Goal: Book appointment/travel/reservation

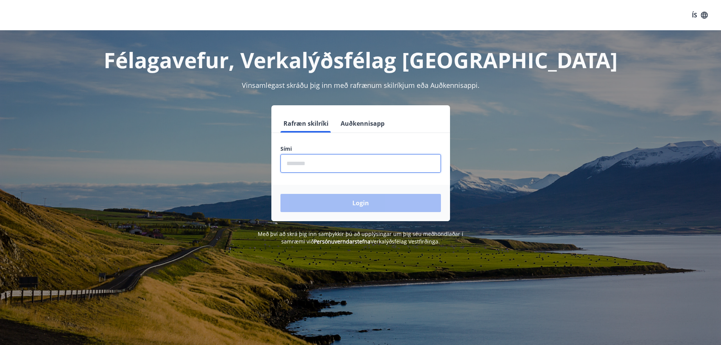
click at [320, 163] on input "phone" at bounding box center [360, 163] width 160 height 19
type input "********"
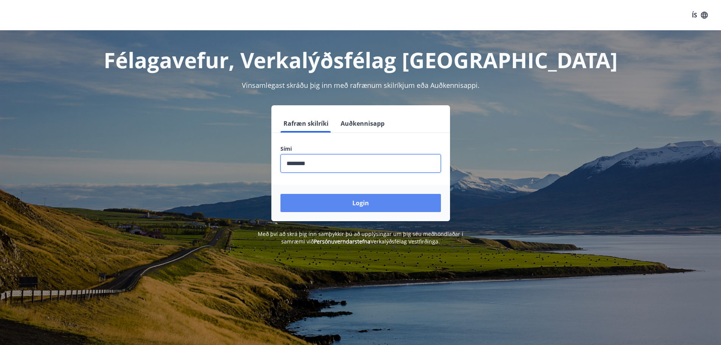
click at [330, 205] on button "Login" at bounding box center [360, 203] width 160 height 18
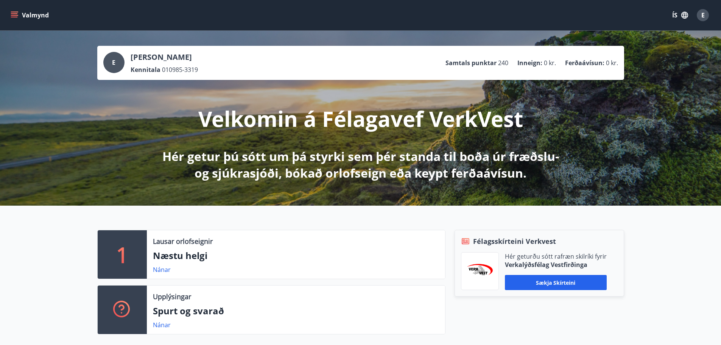
click at [14, 15] on icon "menu" at bounding box center [15, 15] width 8 height 1
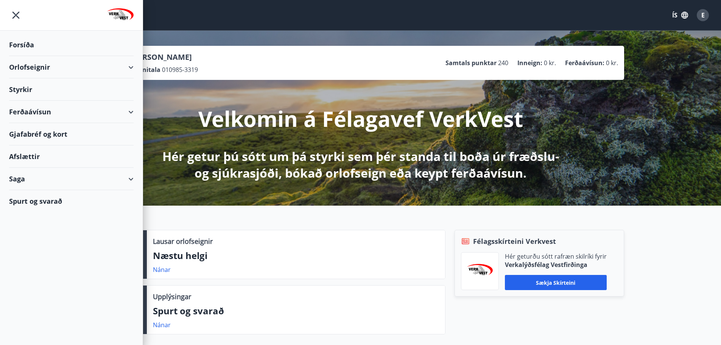
click at [33, 65] on div "Orlofseignir" at bounding box center [71, 67] width 124 height 22
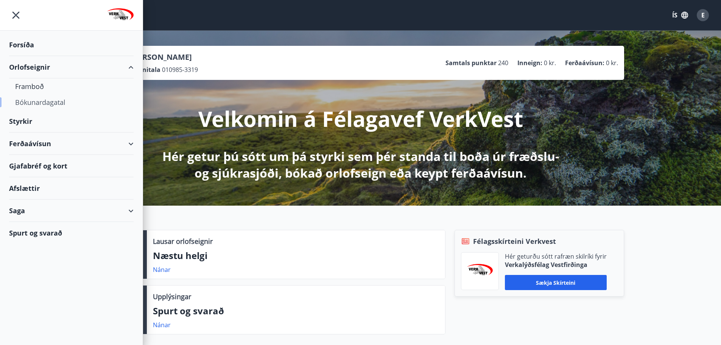
click at [34, 105] on div "Bókunardagatal" at bounding box center [71, 102] width 112 height 16
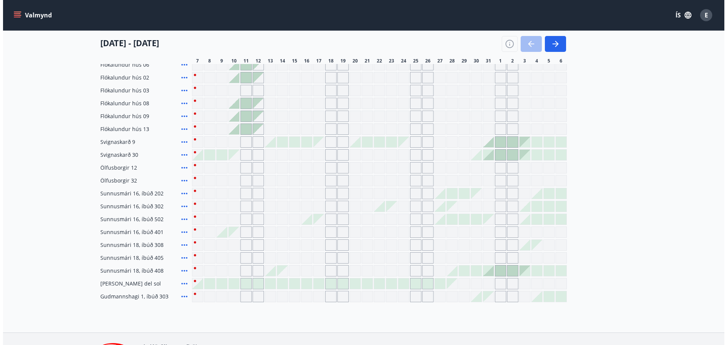
scroll to position [114, 0]
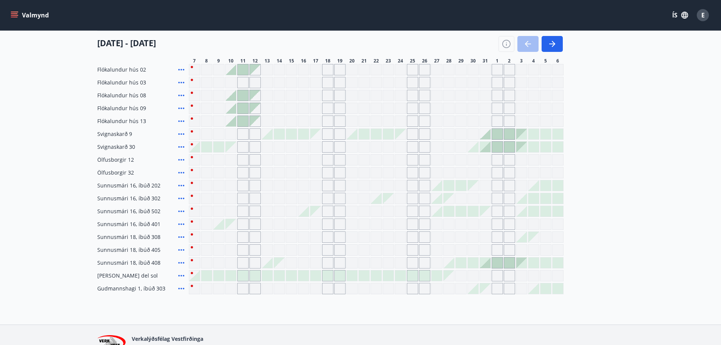
click at [486, 267] on div at bounding box center [485, 262] width 11 height 11
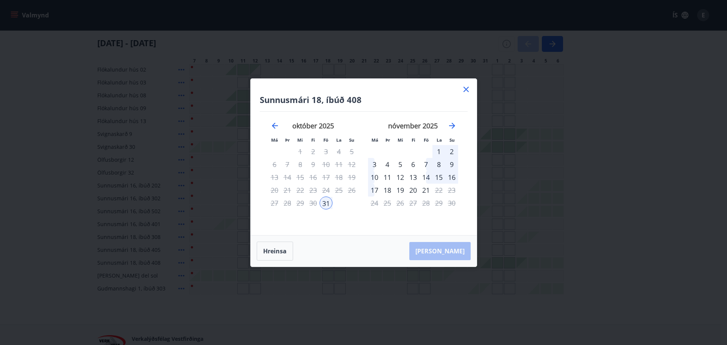
click at [371, 166] on div "3" at bounding box center [374, 164] width 13 height 13
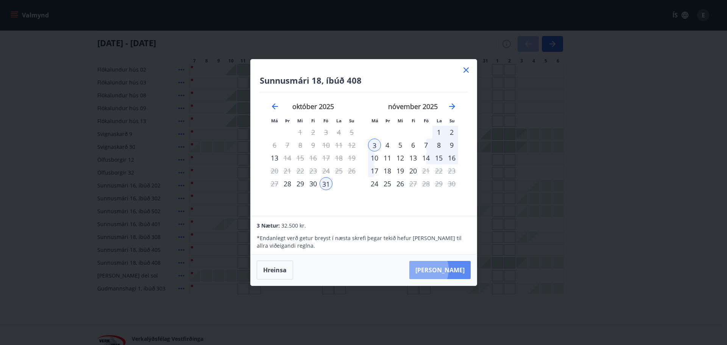
click at [445, 269] on button "[PERSON_NAME]" at bounding box center [439, 270] width 61 height 18
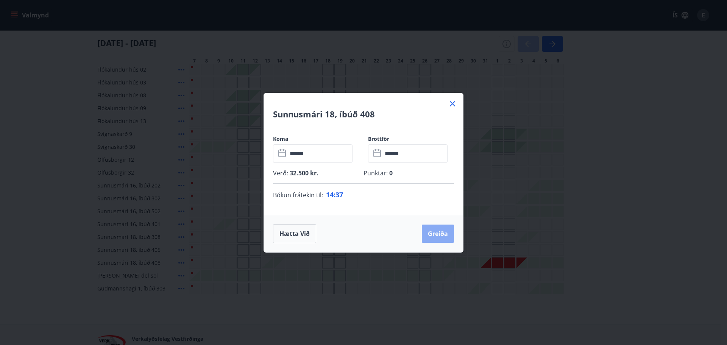
click at [430, 238] on button "Greiða" at bounding box center [438, 233] width 32 height 18
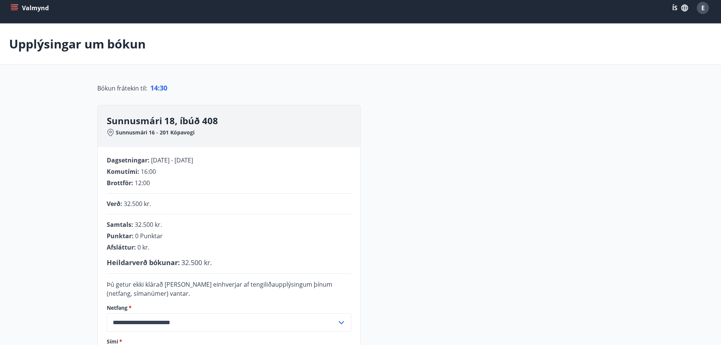
scroll to position [5, 0]
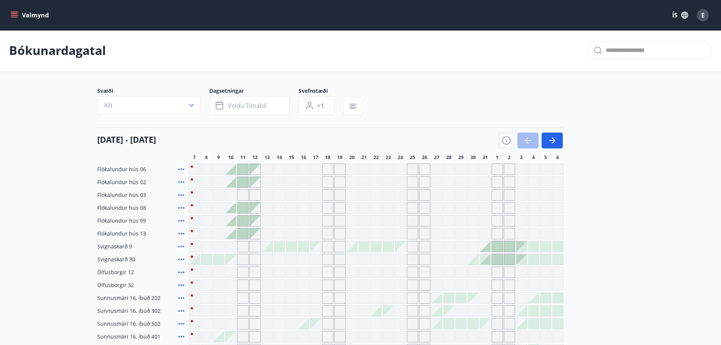
scroll to position [156, 0]
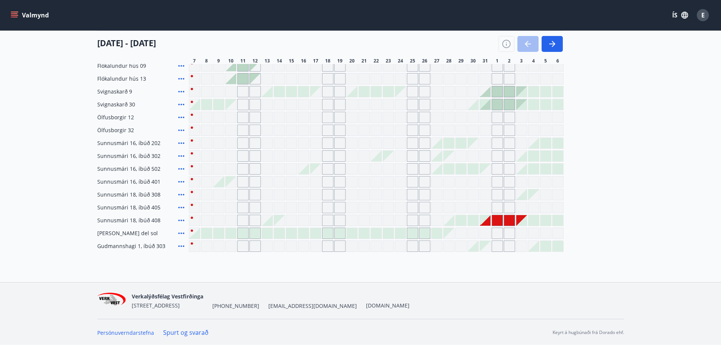
click at [181, 220] on icon at bounding box center [181, 220] width 6 height 2
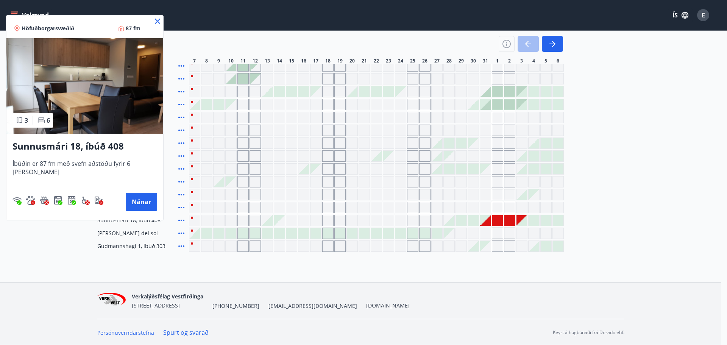
click at [155, 22] on icon at bounding box center [157, 21] width 5 height 5
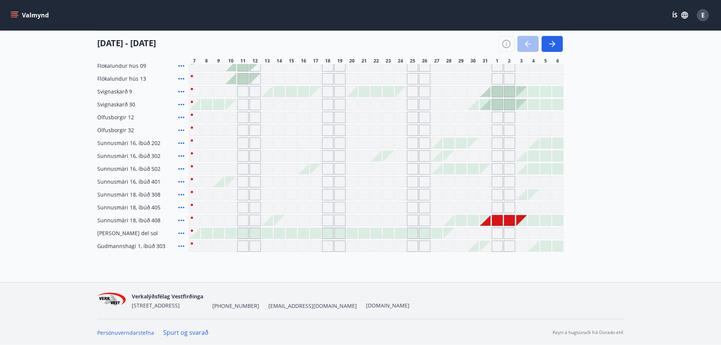
click at [184, 181] on icon at bounding box center [181, 181] width 9 height 9
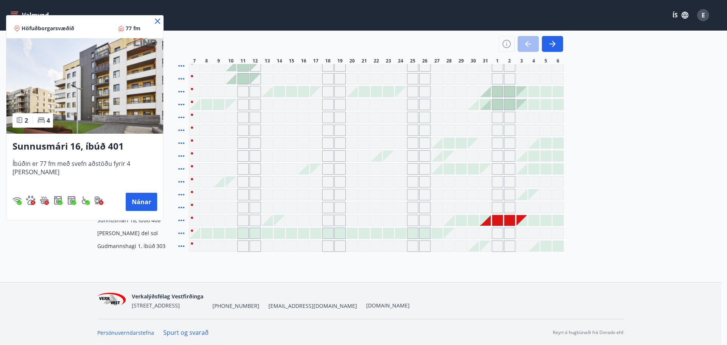
click at [153, 23] on icon at bounding box center [157, 21] width 9 height 9
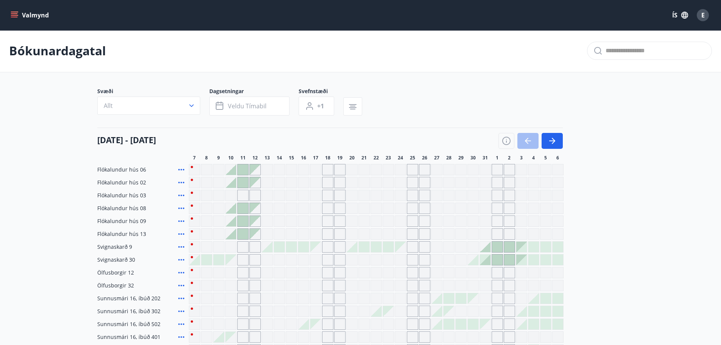
scroll to position [0, 0]
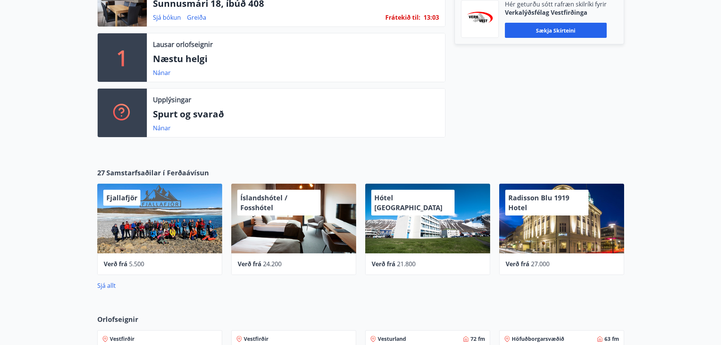
scroll to position [303, 0]
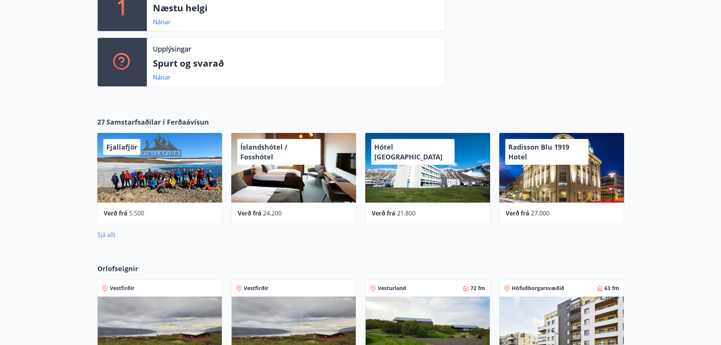
click at [107, 232] on link "Sjá allt" at bounding box center [106, 234] width 19 height 8
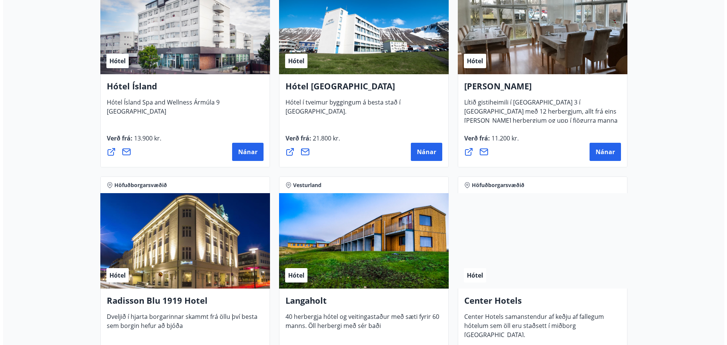
scroll to position [1022, 0]
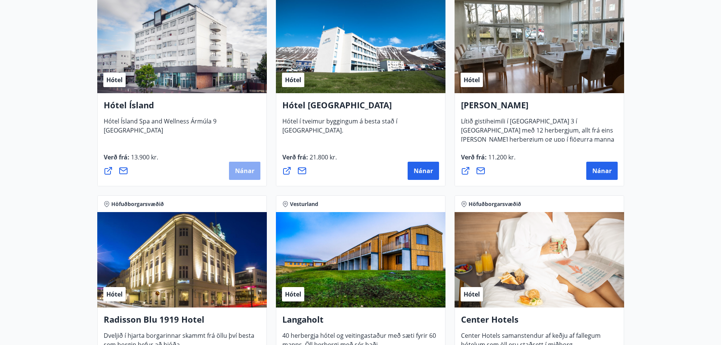
click at [232, 173] on button "Nánar" at bounding box center [244, 171] width 31 height 18
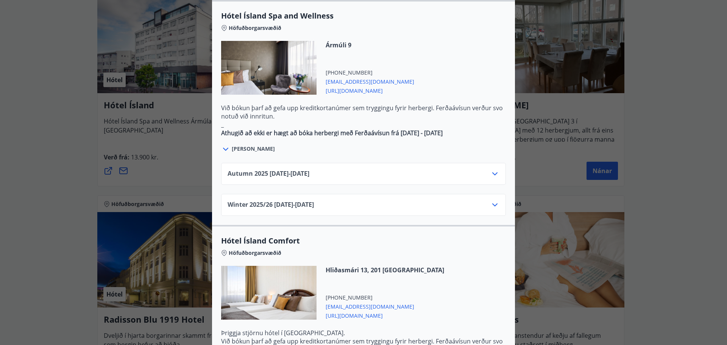
scroll to position [352, 0]
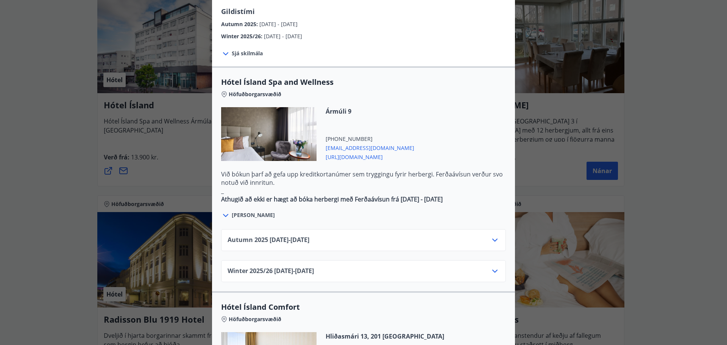
click at [493, 235] on icon at bounding box center [494, 239] width 9 height 9
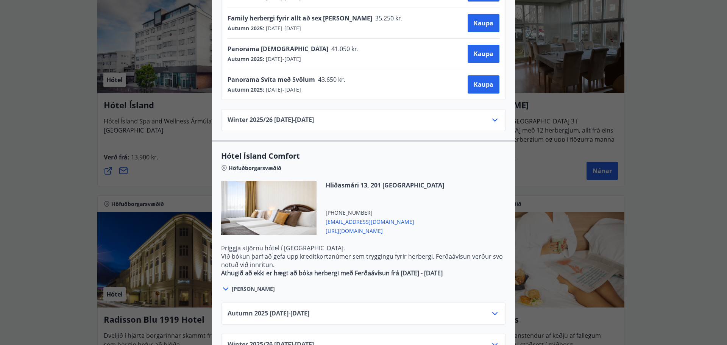
scroll to position [656, 0]
click at [494, 308] on icon at bounding box center [494, 312] width 9 height 9
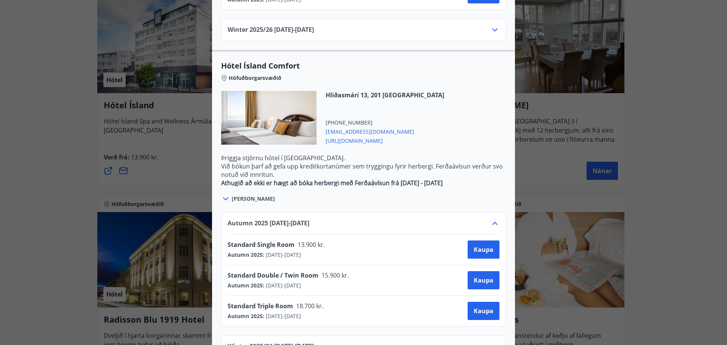
scroll to position [748, 0]
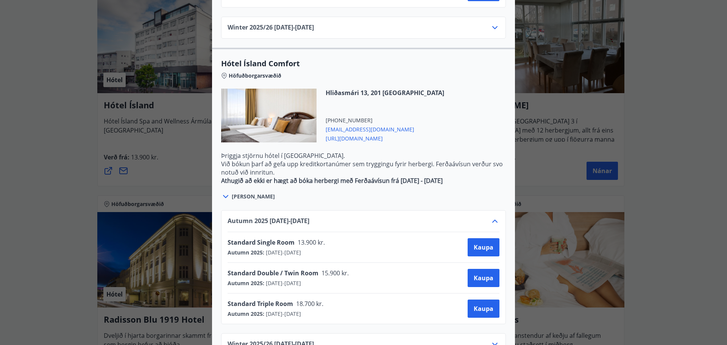
click at [493, 339] on icon at bounding box center [494, 343] width 9 height 9
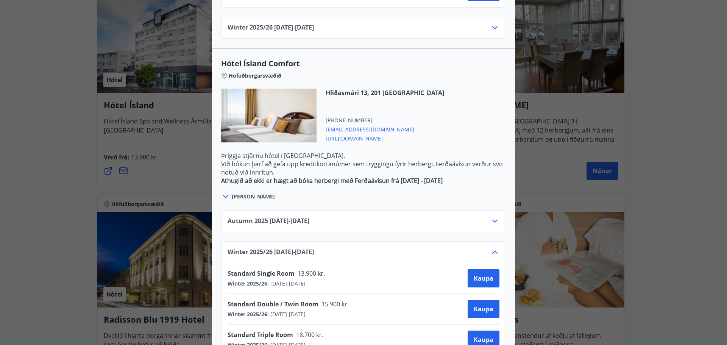
click at [493, 216] on icon at bounding box center [494, 220] width 9 height 9
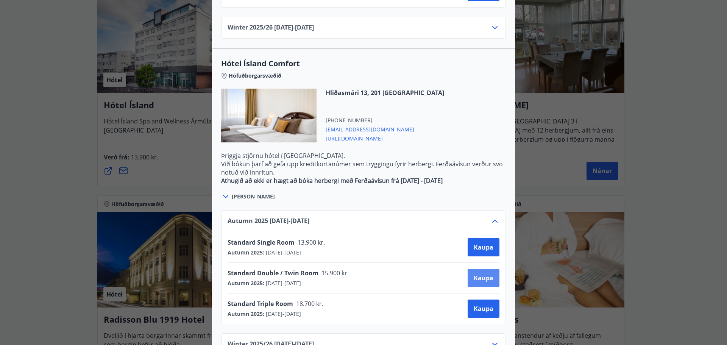
click at [473, 274] on span "Kaupa" at bounding box center [483, 278] width 20 height 8
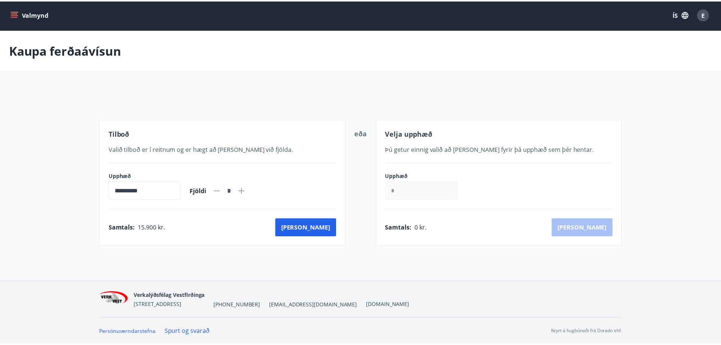
scroll to position [1, 0]
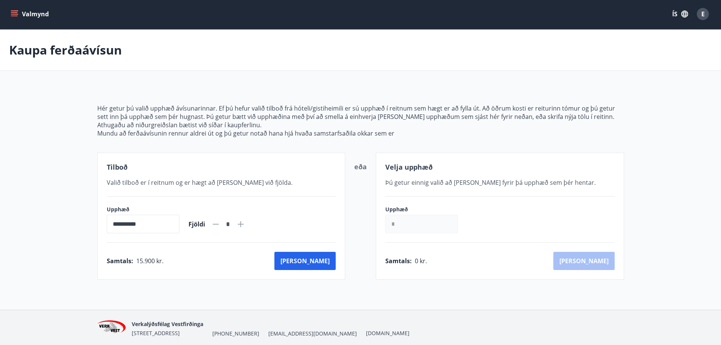
click at [244, 224] on icon at bounding box center [241, 224] width 6 height 6
click at [220, 222] on icon at bounding box center [215, 223] width 9 height 9
type input "*"
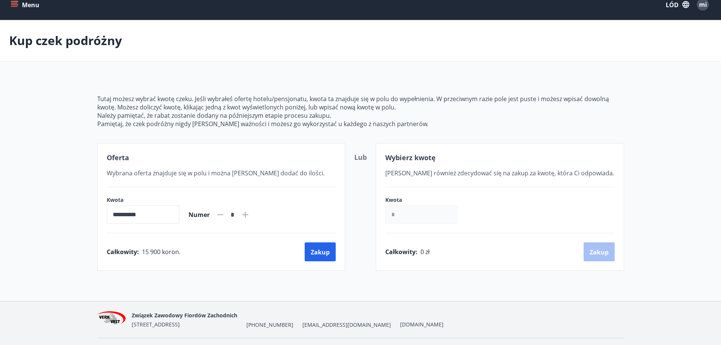
scroll to position [0, 0]
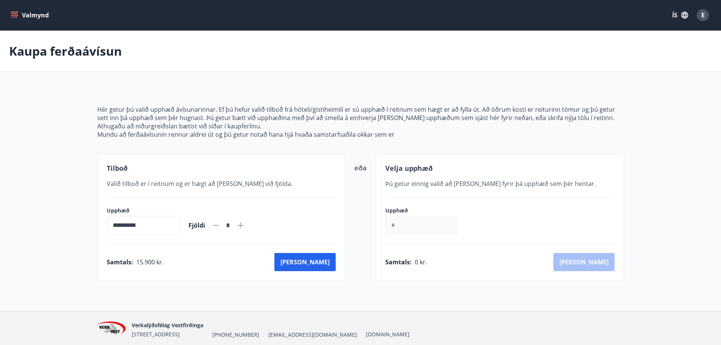
click at [15, 12] on icon "menu" at bounding box center [15, 12] width 8 height 1
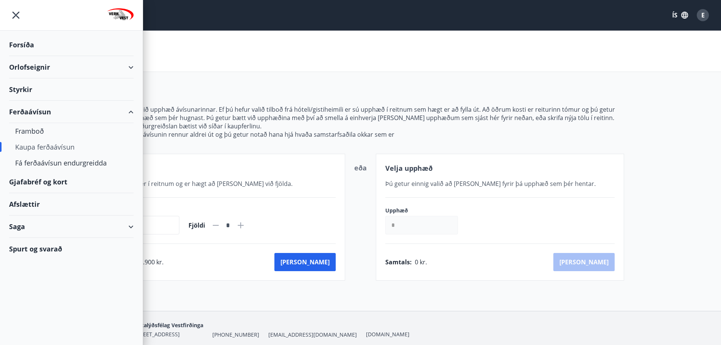
click at [31, 64] on div "Orlofseignir" at bounding box center [71, 67] width 124 height 22
type input "*****"
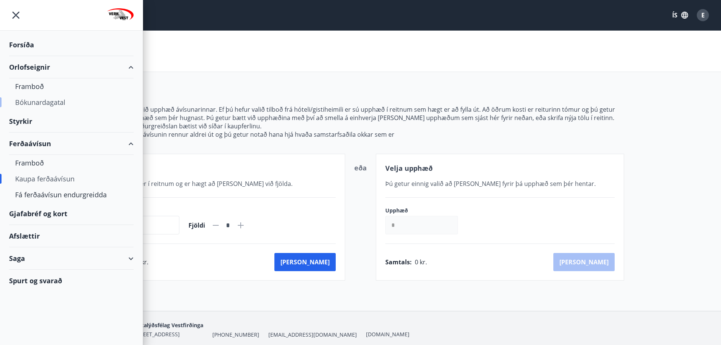
click at [37, 101] on div "Bókunardagatal" at bounding box center [71, 102] width 112 height 16
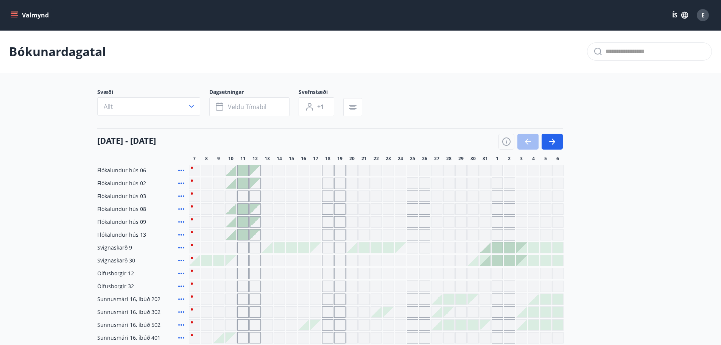
scroll to position [157, 0]
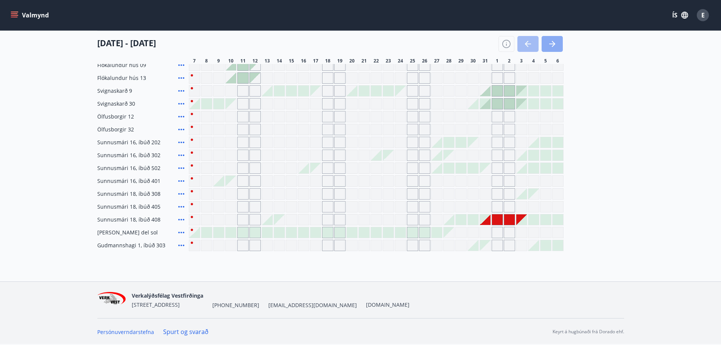
click at [550, 45] on icon "button" at bounding box center [552, 43] width 9 height 9
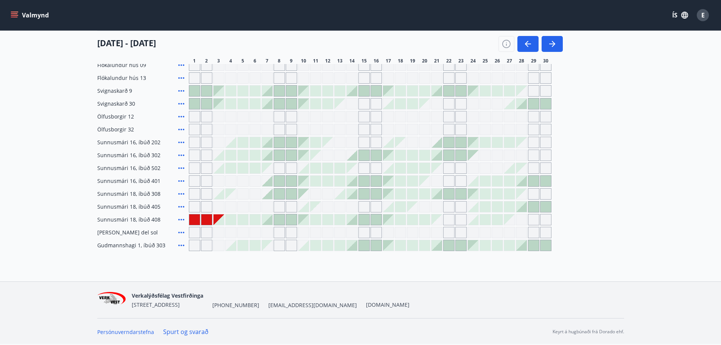
click at [182, 143] on icon at bounding box center [181, 143] width 6 height 2
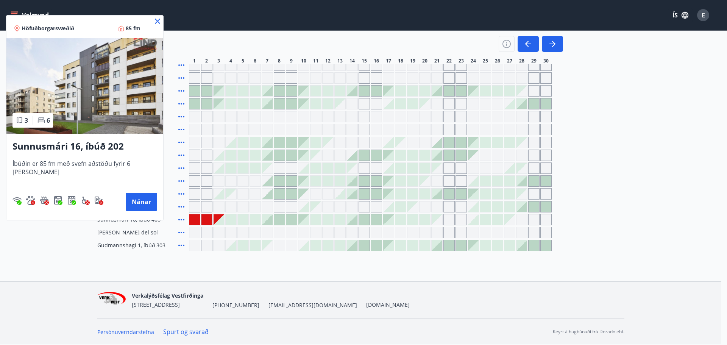
click at [153, 20] on icon at bounding box center [157, 21] width 9 height 9
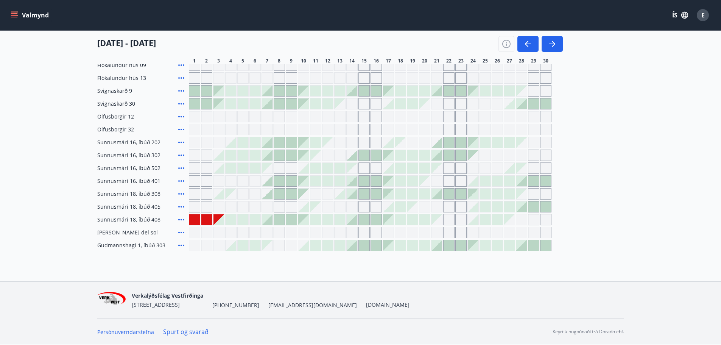
click at [183, 156] on icon at bounding box center [181, 155] width 9 height 9
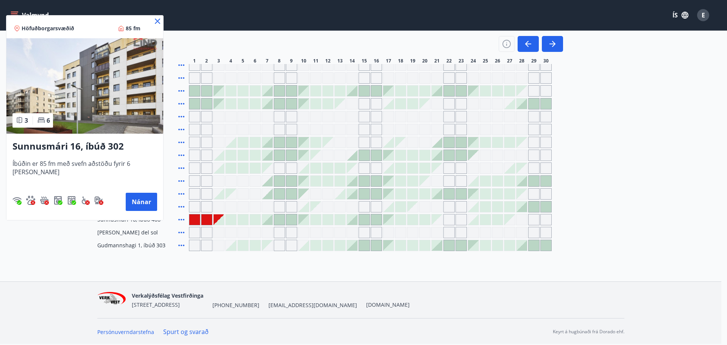
click at [155, 22] on icon at bounding box center [157, 21] width 5 height 5
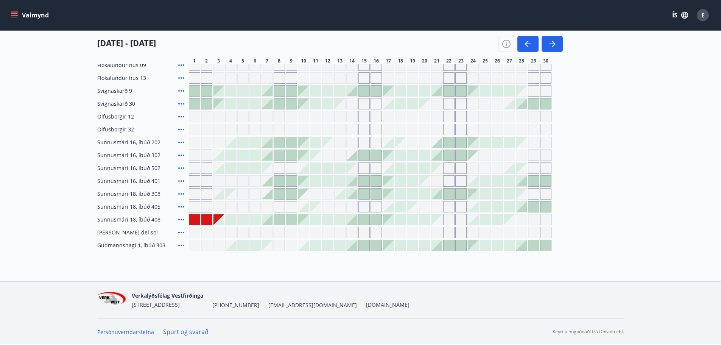
click at [182, 181] on icon at bounding box center [181, 181] width 6 height 2
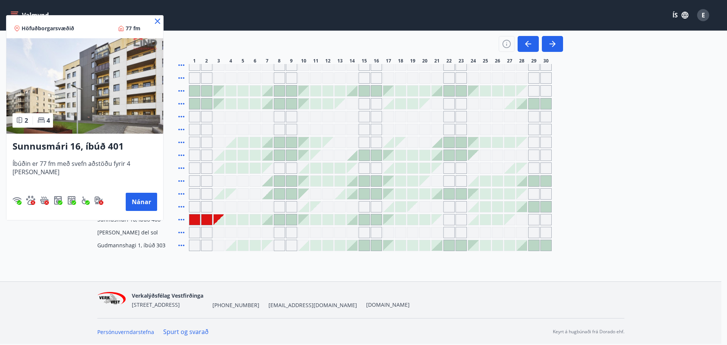
click at [154, 19] on icon at bounding box center [157, 21] width 9 height 9
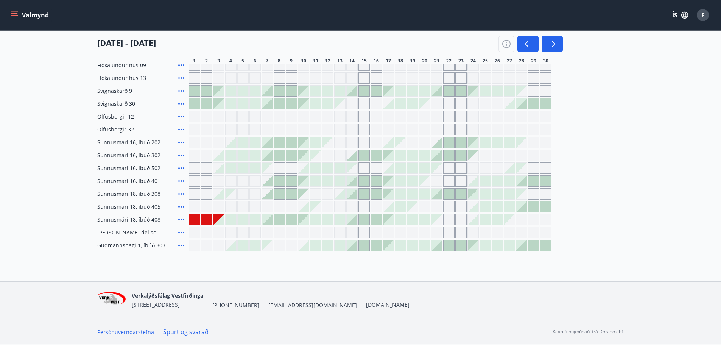
click at [270, 181] on div at bounding box center [267, 181] width 11 height 11
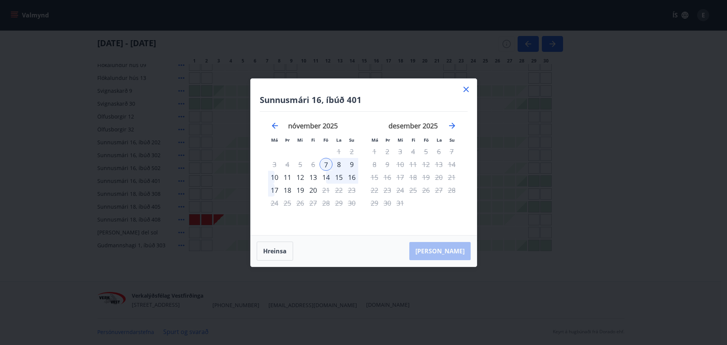
click at [272, 176] on div "10" at bounding box center [274, 177] width 13 height 13
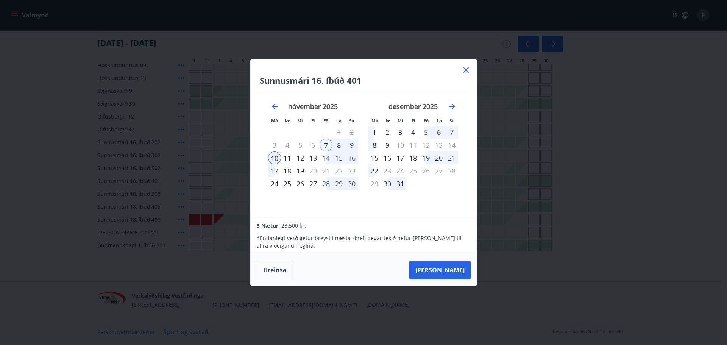
click at [467, 70] on icon at bounding box center [465, 69] width 9 height 9
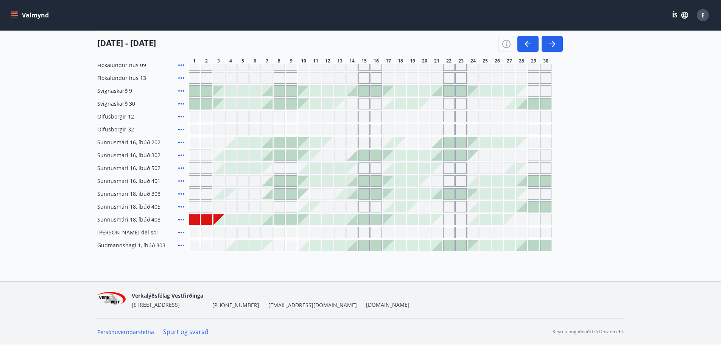
click at [279, 182] on div at bounding box center [279, 181] width 11 height 11
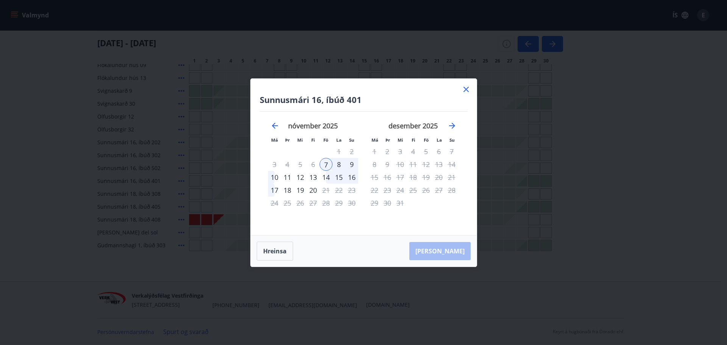
click at [349, 164] on div "9" at bounding box center [351, 164] width 13 height 13
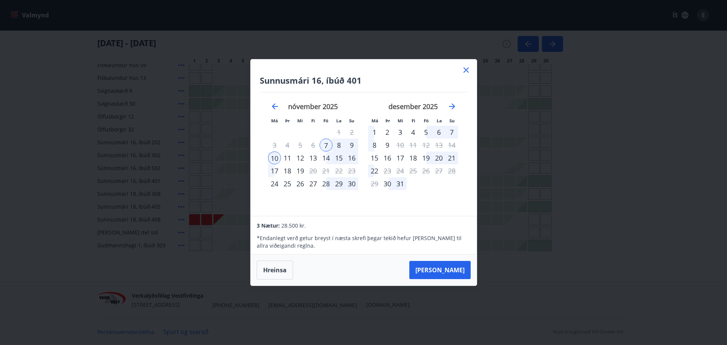
click at [279, 156] on div "10" at bounding box center [274, 157] width 13 height 13
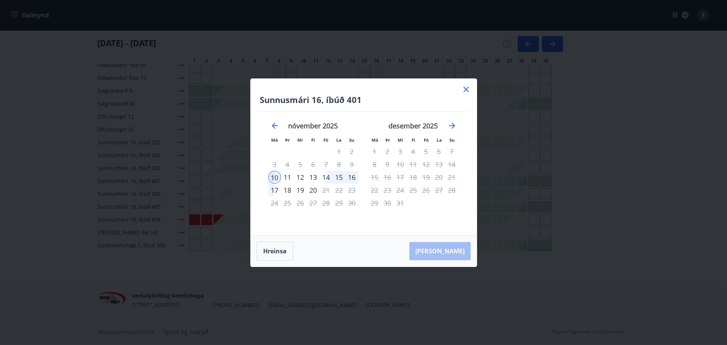
click at [467, 90] on icon at bounding box center [465, 89] width 5 height 5
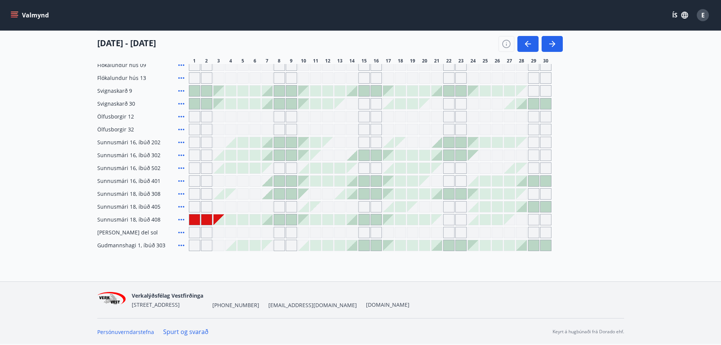
click at [309, 183] on div at bounding box center [303, 180] width 11 height 11
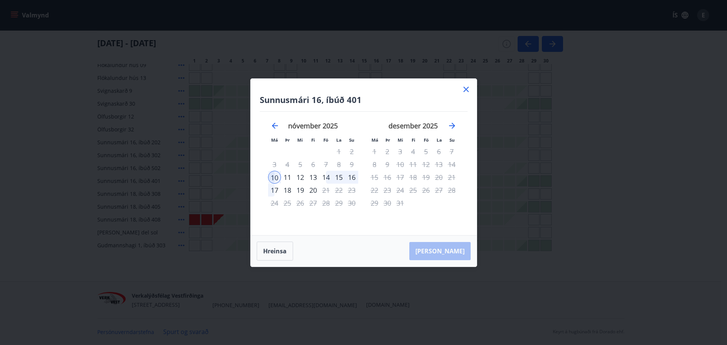
click at [309, 177] on div "13" at bounding box center [313, 177] width 13 height 13
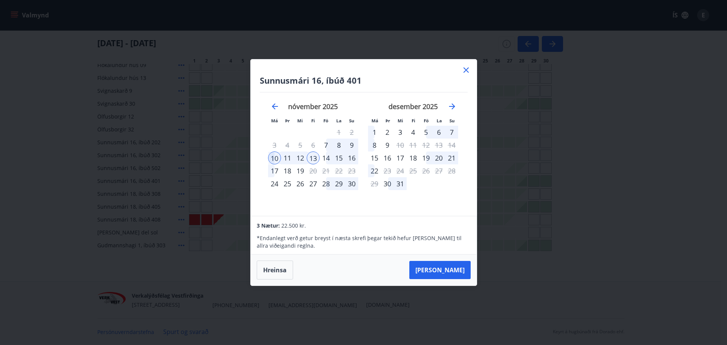
click at [465, 70] on icon at bounding box center [465, 69] width 9 height 9
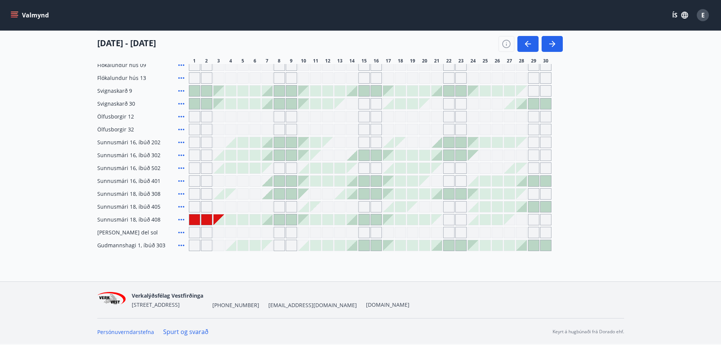
click at [307, 185] on div at bounding box center [303, 181] width 11 height 11
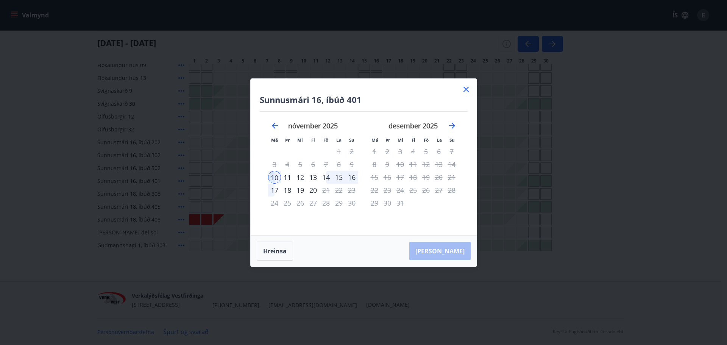
click at [287, 177] on div "11" at bounding box center [287, 177] width 13 height 13
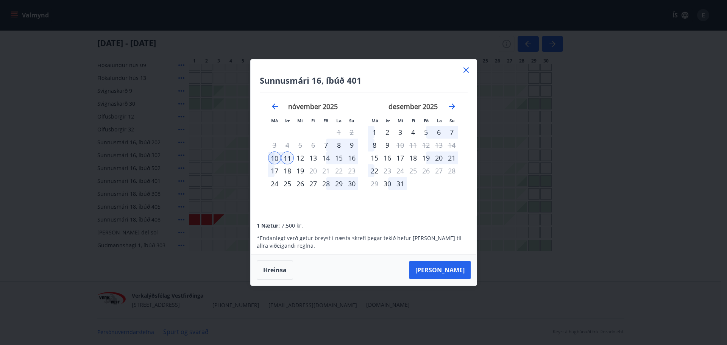
click at [466, 70] on icon at bounding box center [465, 69] width 5 height 5
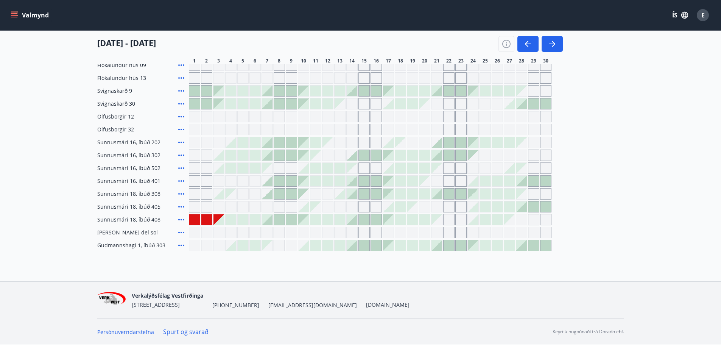
click at [301, 178] on div at bounding box center [303, 181] width 11 height 11
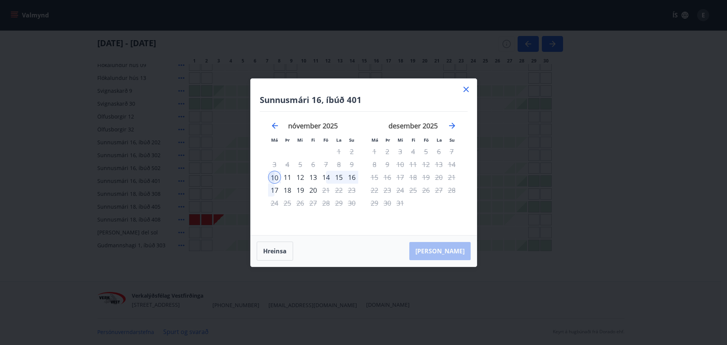
click at [466, 89] on icon at bounding box center [465, 89] width 5 height 5
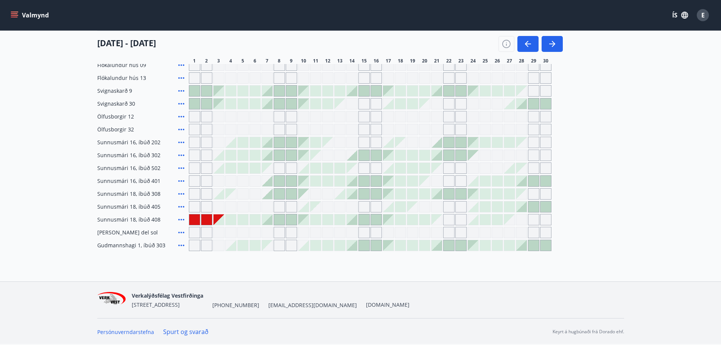
click at [290, 182] on div at bounding box center [291, 181] width 11 height 11
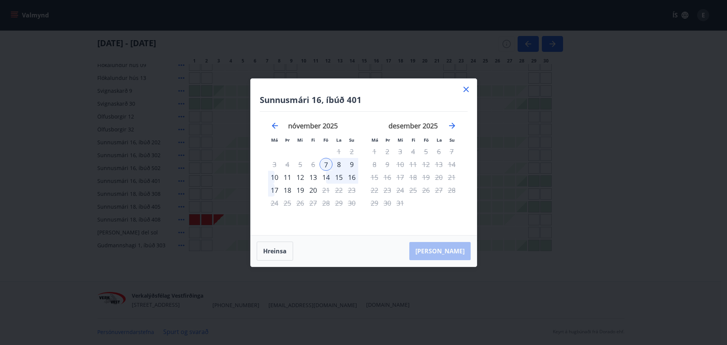
click at [465, 85] on icon at bounding box center [465, 89] width 9 height 9
